Goal: Information Seeking & Learning: Learn about a topic

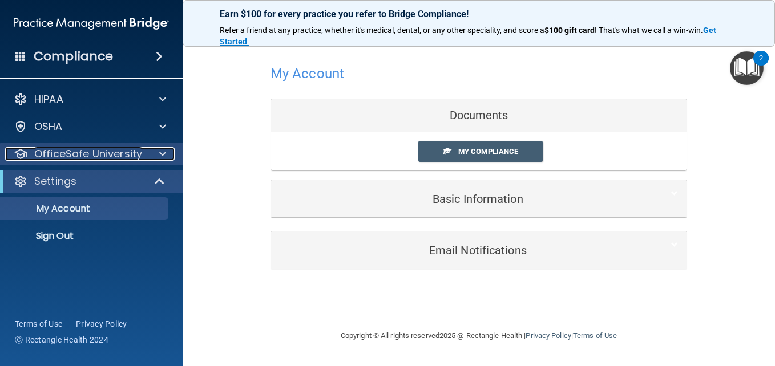
click at [138, 155] on p "OfficeSafe University" at bounding box center [88, 154] width 108 height 14
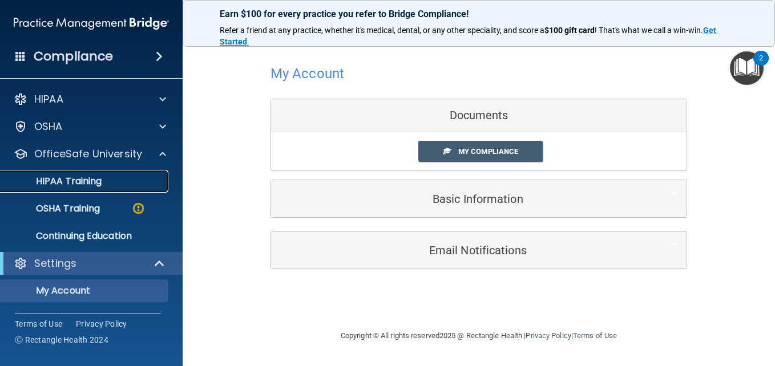
click at [96, 173] on link "HIPAA Training" at bounding box center [79, 181] width 180 height 23
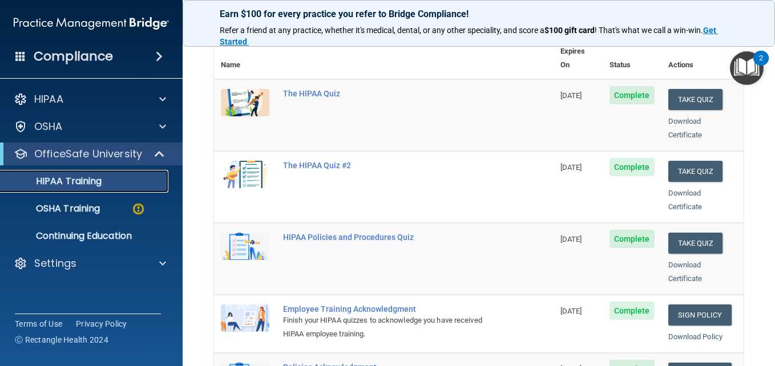
scroll to position [57, 0]
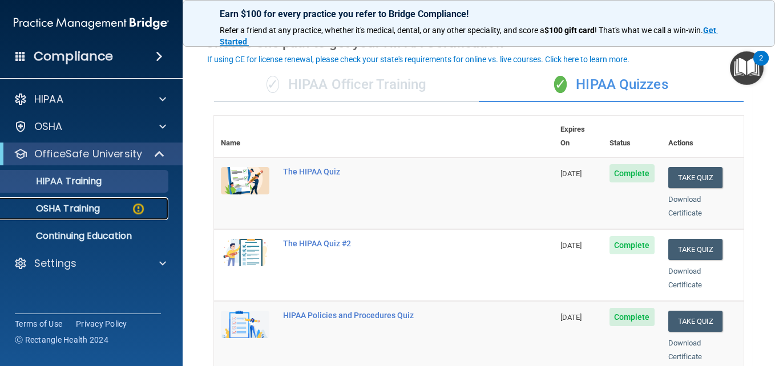
click at [83, 200] on link "OSHA Training" at bounding box center [79, 208] width 180 height 23
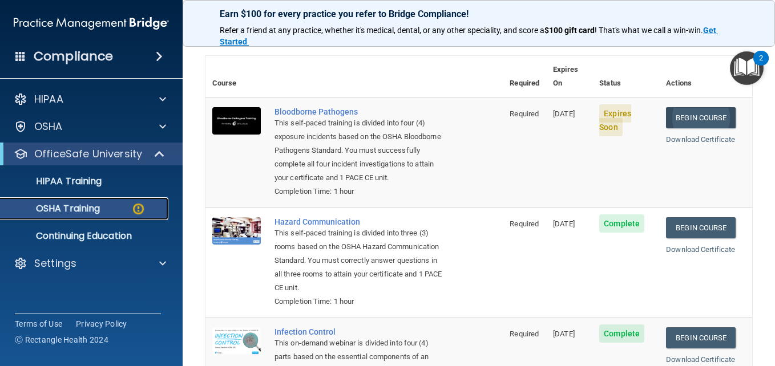
scroll to position [10, 0]
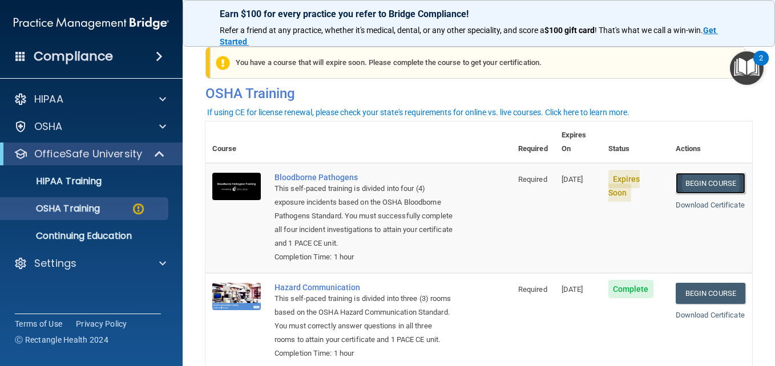
click at [687, 173] on link "Begin Course" at bounding box center [710, 183] width 70 height 21
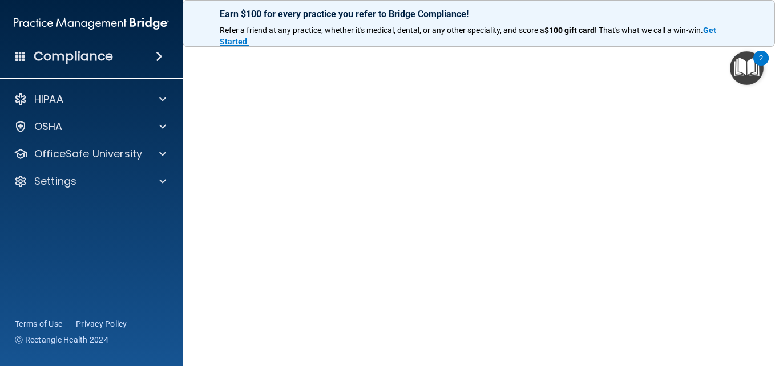
scroll to position [37, 0]
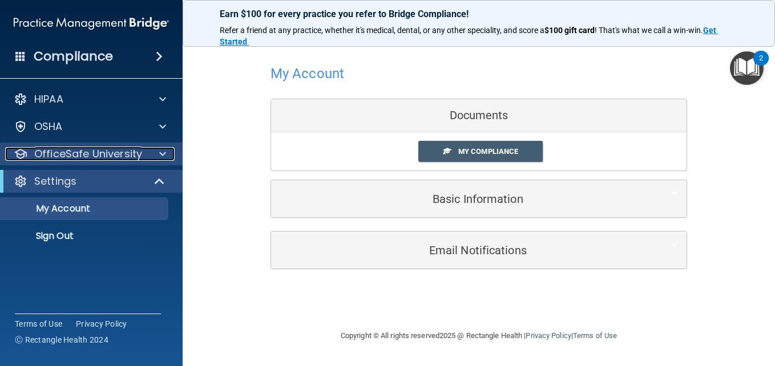
click at [155, 159] on div at bounding box center [161, 154] width 29 height 14
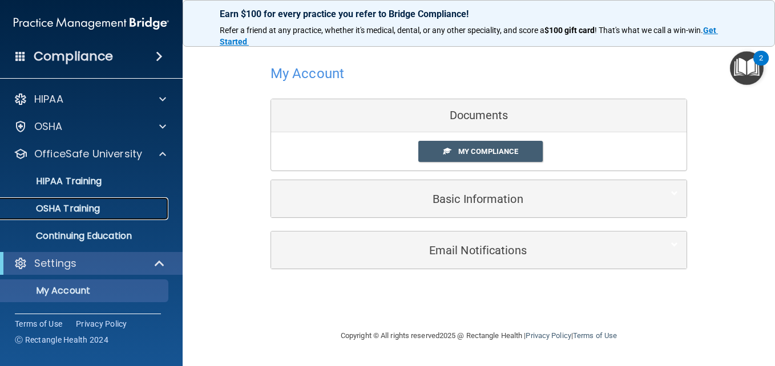
click at [112, 214] on div "OSHA Training" at bounding box center [85, 208] width 156 height 11
